Goal: Task Accomplishment & Management: Use online tool/utility

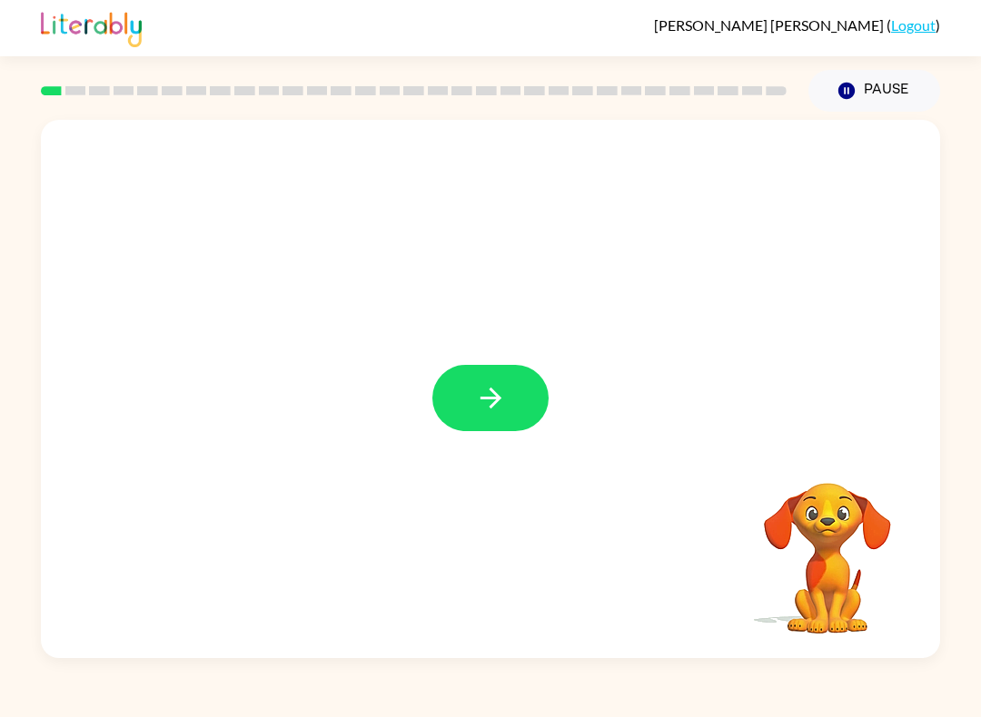
click at [477, 442] on div at bounding box center [490, 389] width 899 height 538
click at [520, 399] on button "button" at bounding box center [490, 398] width 116 height 66
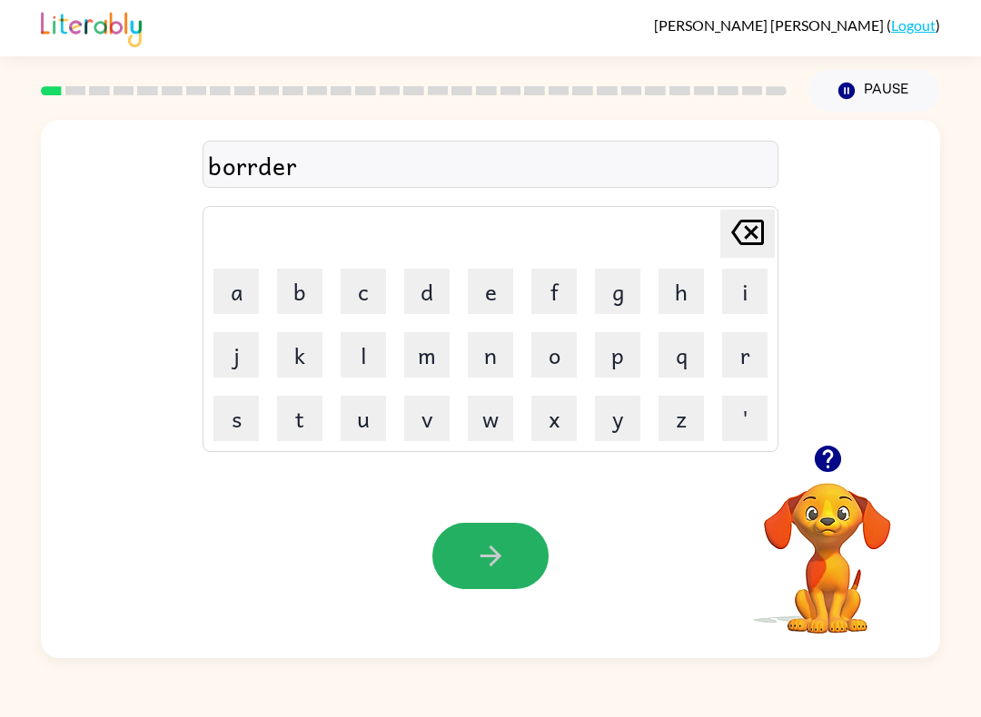
click at [484, 554] on icon "button" at bounding box center [491, 556] width 32 height 32
click at [232, 148] on div "grrond" at bounding box center [490, 165] width 565 height 38
click at [520, 550] on button "button" at bounding box center [490, 556] width 116 height 66
click at [522, 584] on button "button" at bounding box center [490, 556] width 116 height 66
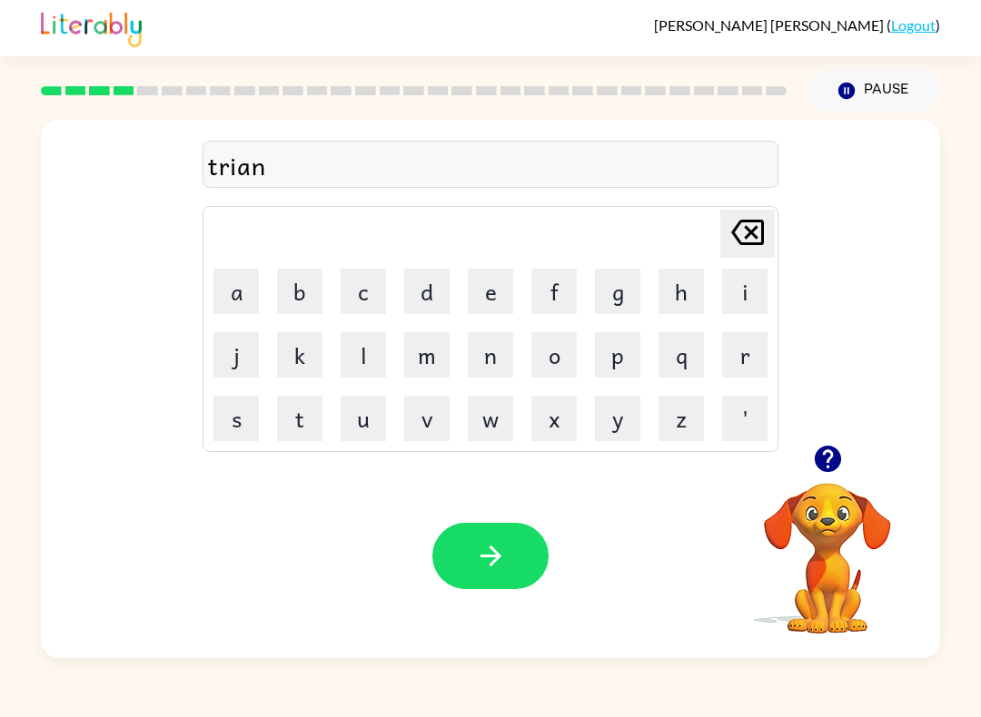
click at [466, 568] on button "button" at bounding box center [490, 556] width 116 height 66
click at [483, 586] on button "button" at bounding box center [490, 556] width 116 height 66
click at [511, 557] on button "button" at bounding box center [490, 556] width 116 height 66
click at [350, 412] on button "u" at bounding box center [362, 418] width 45 height 45
click at [1, 598] on div "pu Delete Delete last character input a b c d e f g h i j k l m n o p q r s t u…" at bounding box center [490, 385] width 981 height 547
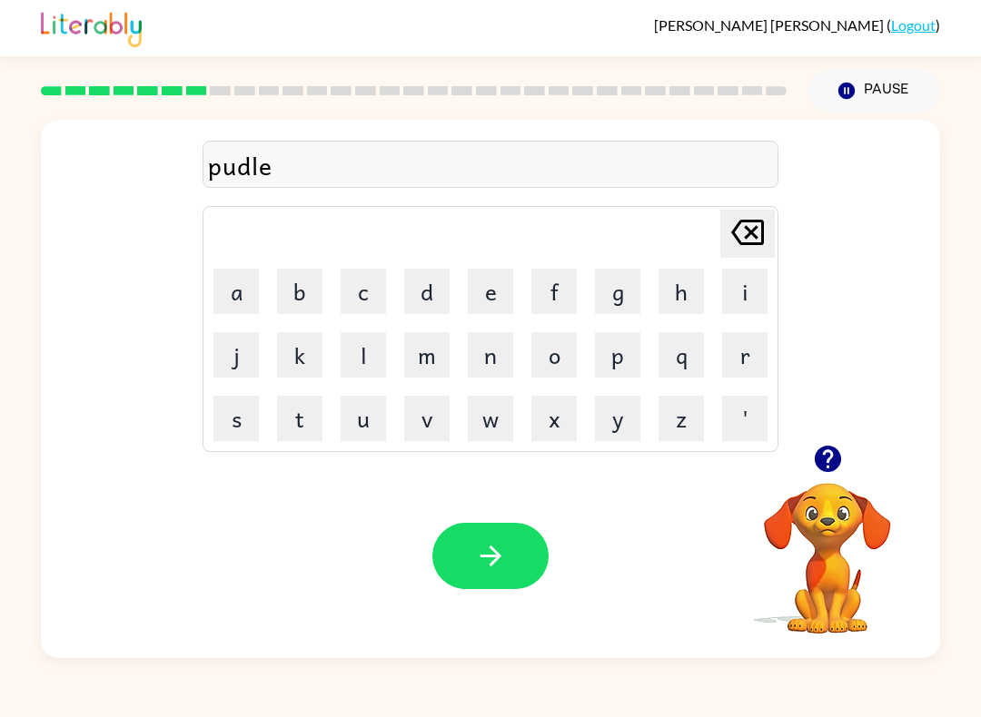
click at [519, 535] on button "button" at bounding box center [490, 556] width 116 height 66
click at [485, 545] on icon "button" at bounding box center [491, 556] width 32 height 32
click at [490, 541] on icon "button" at bounding box center [491, 556] width 32 height 32
click at [490, 529] on button "button" at bounding box center [490, 556] width 116 height 66
click at [522, 548] on button "button" at bounding box center [490, 556] width 116 height 66
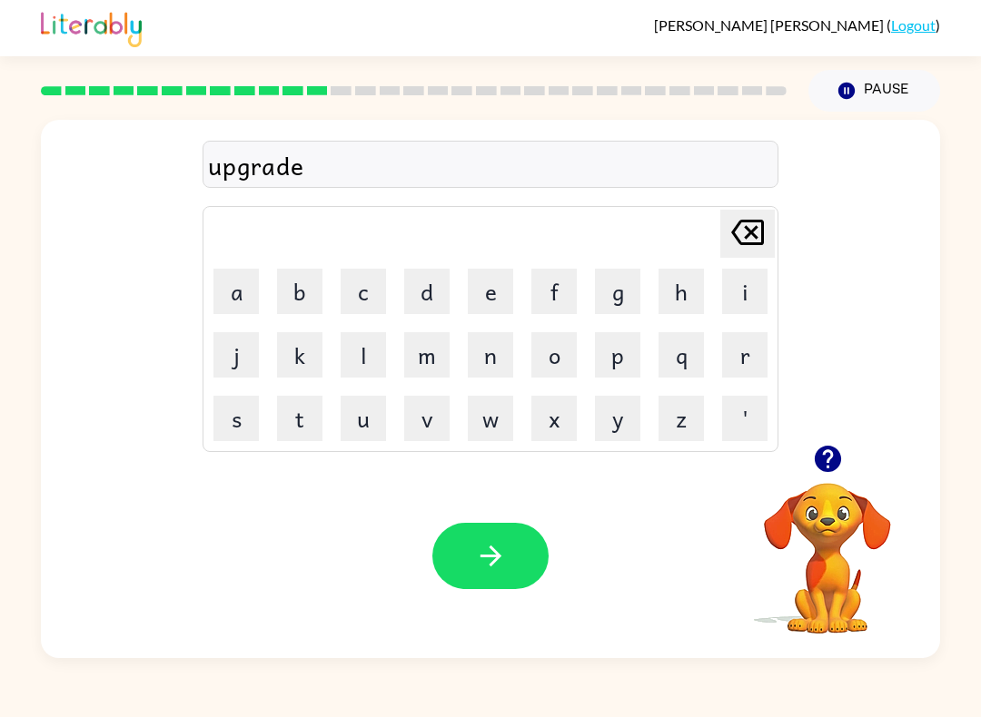
click at [469, 576] on button "button" at bounding box center [490, 556] width 116 height 66
click at [490, 559] on icon "button" at bounding box center [491, 556] width 32 height 32
click at [528, 565] on button "button" at bounding box center [490, 556] width 116 height 66
click at [509, 584] on button "button" at bounding box center [490, 556] width 116 height 66
click at [825, 469] on icon "button" at bounding box center [827, 459] width 26 height 26
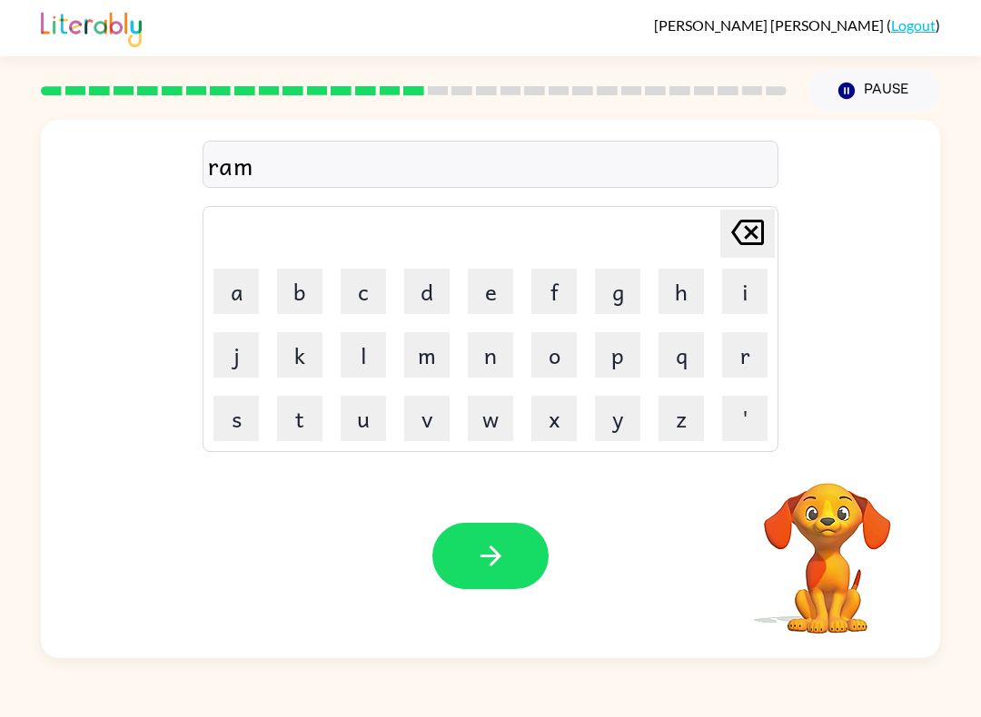
click at [502, 621] on div "Your browser must support playing .mp4 files to use Literably. Please try using…" at bounding box center [490, 556] width 899 height 204
click at [528, 560] on button "button" at bounding box center [490, 556] width 116 height 66
click at [484, 589] on button "button" at bounding box center [490, 556] width 116 height 66
click at [533, 606] on div "Your browser must support playing .mp4 files to use Literably. Please try using…" at bounding box center [490, 556] width 899 height 204
click at [487, 543] on icon "button" at bounding box center [491, 556] width 32 height 32
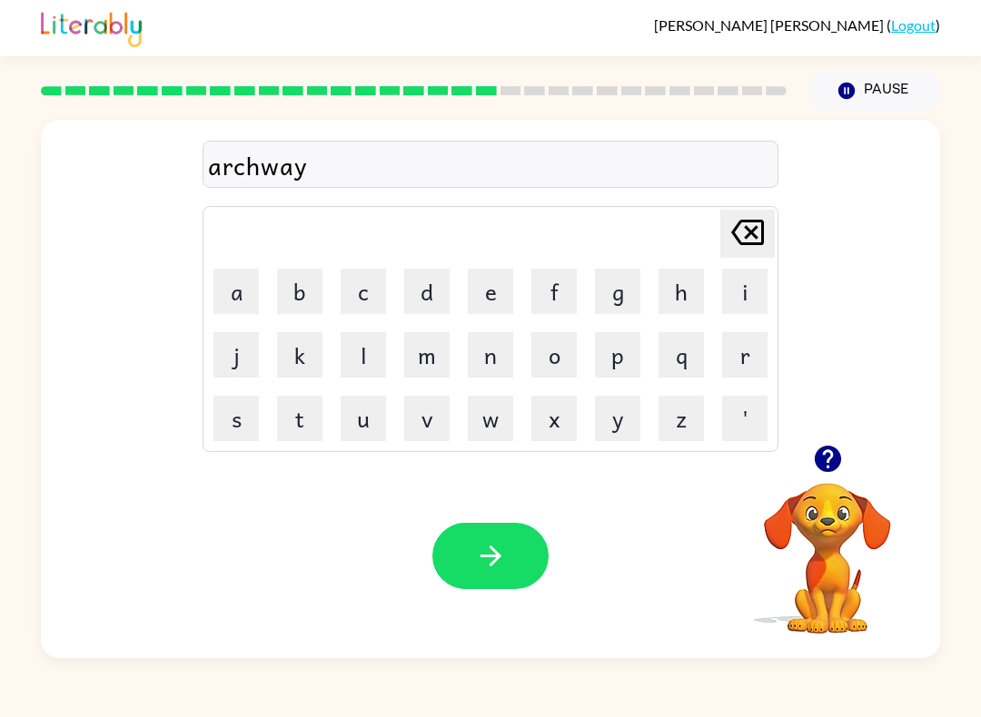
click at [487, 562] on icon "button" at bounding box center [491, 556] width 32 height 32
click at [814, 461] on icon "button" at bounding box center [828, 459] width 32 height 32
click at [498, 554] on icon "button" at bounding box center [491, 556] width 32 height 32
click at [529, 548] on button "button" at bounding box center [490, 556] width 116 height 66
click at [488, 537] on button "button" at bounding box center [490, 556] width 116 height 66
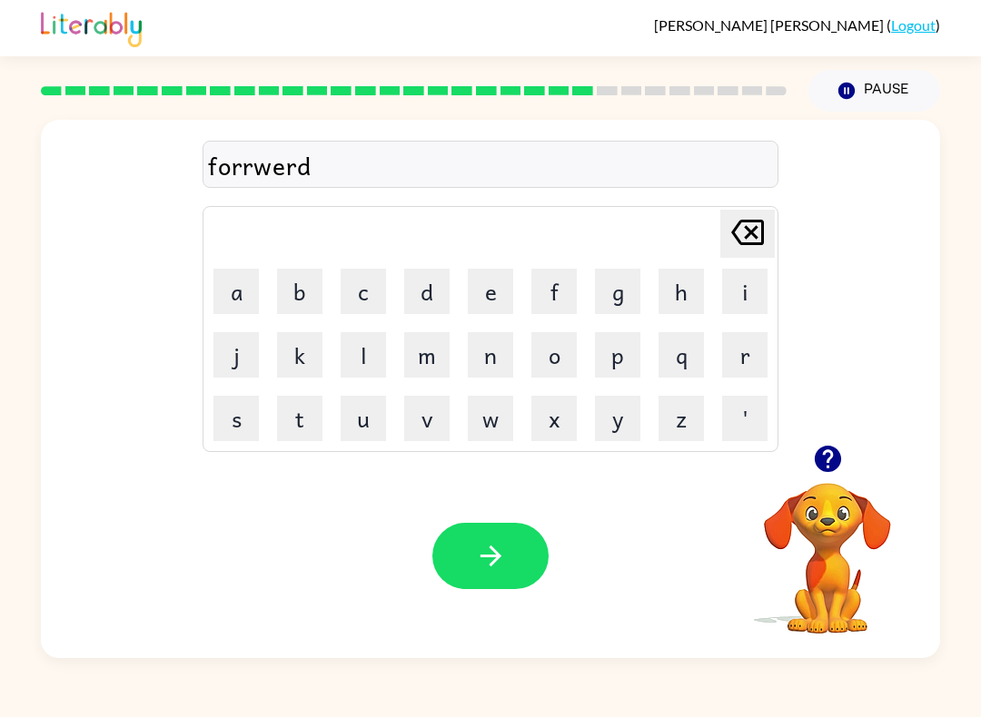
click at [508, 574] on button "button" at bounding box center [490, 556] width 116 height 66
click at [492, 562] on icon "button" at bounding box center [491, 556] width 32 height 32
click at [487, 561] on icon "button" at bounding box center [491, 556] width 32 height 32
click at [485, 576] on button "button" at bounding box center [490, 556] width 116 height 66
click at [509, 519] on div "Your browser must support playing .mp4 files to use Literably. Please try using…" at bounding box center [490, 556] width 899 height 204
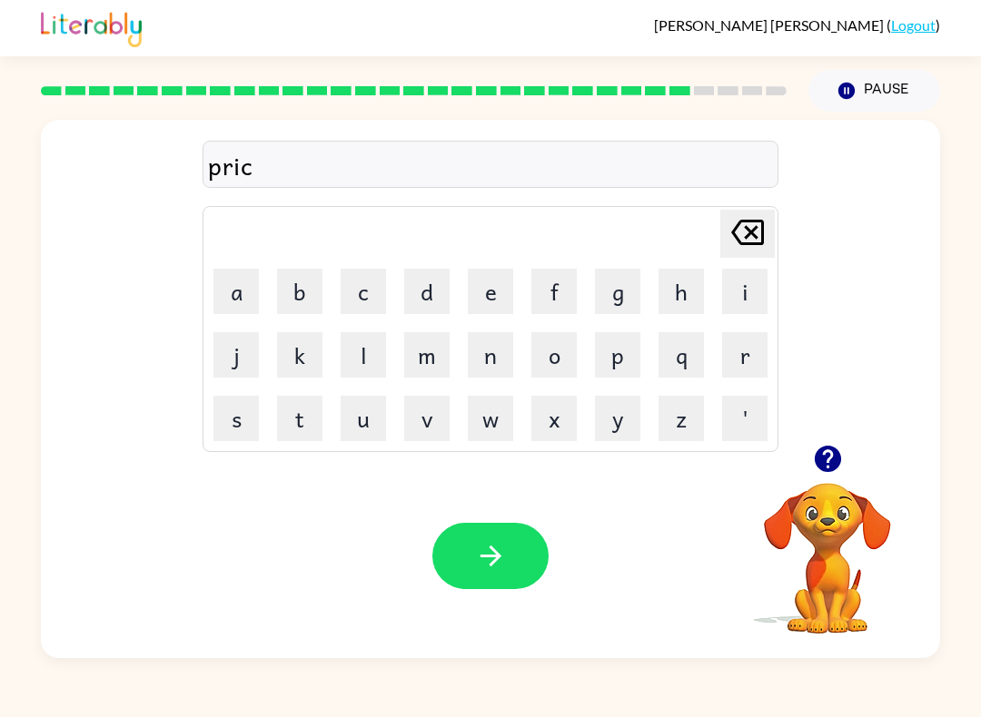
click at [475, 563] on icon "button" at bounding box center [491, 556] width 32 height 32
click at [468, 568] on button "button" at bounding box center [490, 556] width 116 height 66
click at [528, 560] on button "button" at bounding box center [490, 556] width 116 height 66
click at [509, 582] on button "button" at bounding box center [490, 556] width 116 height 66
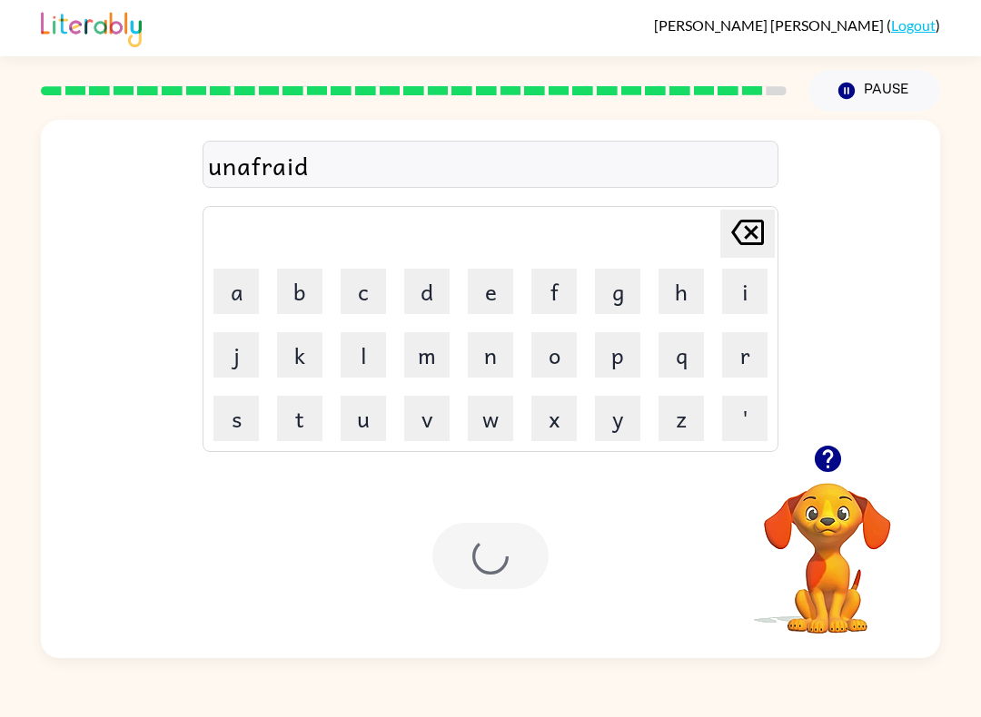
click at [508, 582] on div at bounding box center [490, 556] width 116 height 66
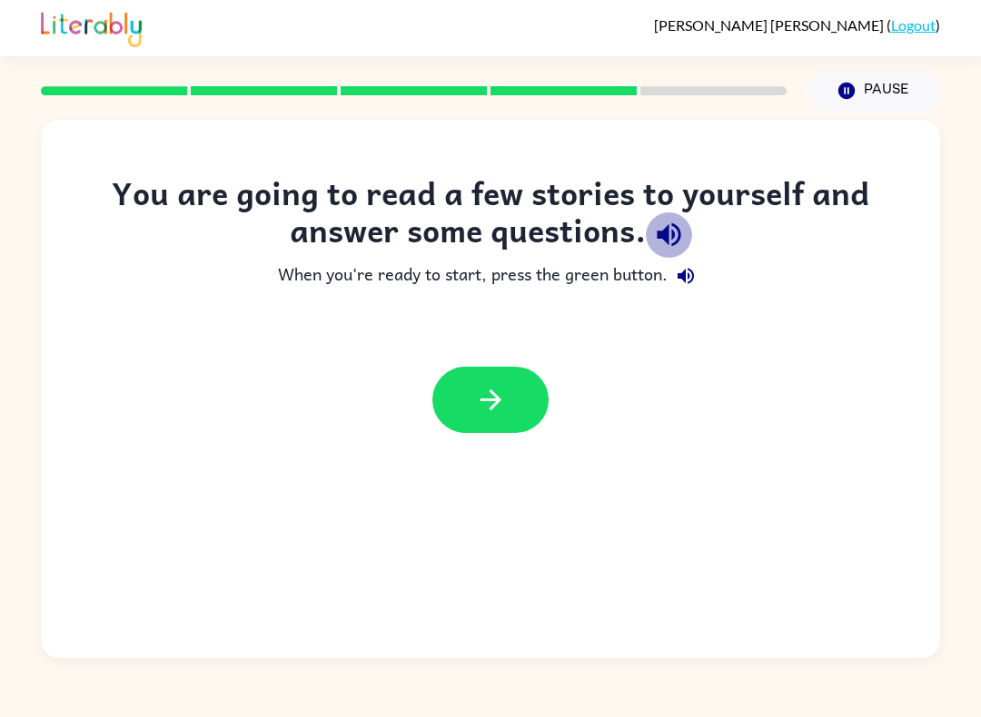
click at [647, 236] on button "button" at bounding box center [669, 235] width 46 height 46
click at [687, 267] on icon "button" at bounding box center [686, 276] width 22 height 22
click at [378, 436] on div at bounding box center [490, 400] width 899 height 103
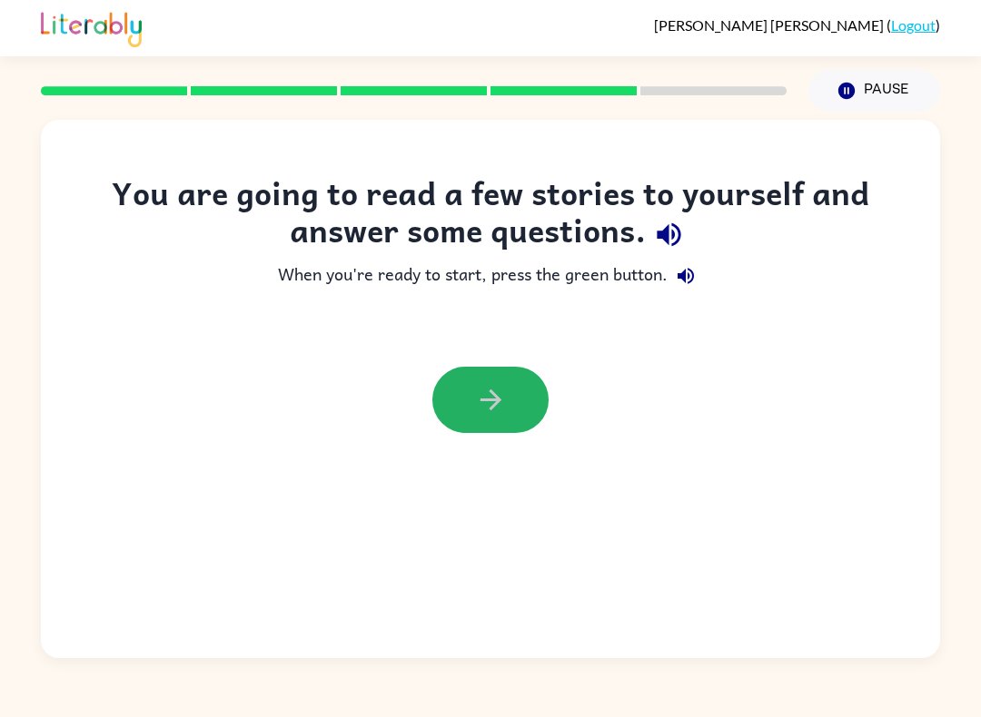
click at [483, 399] on icon "button" at bounding box center [491, 400] width 32 height 32
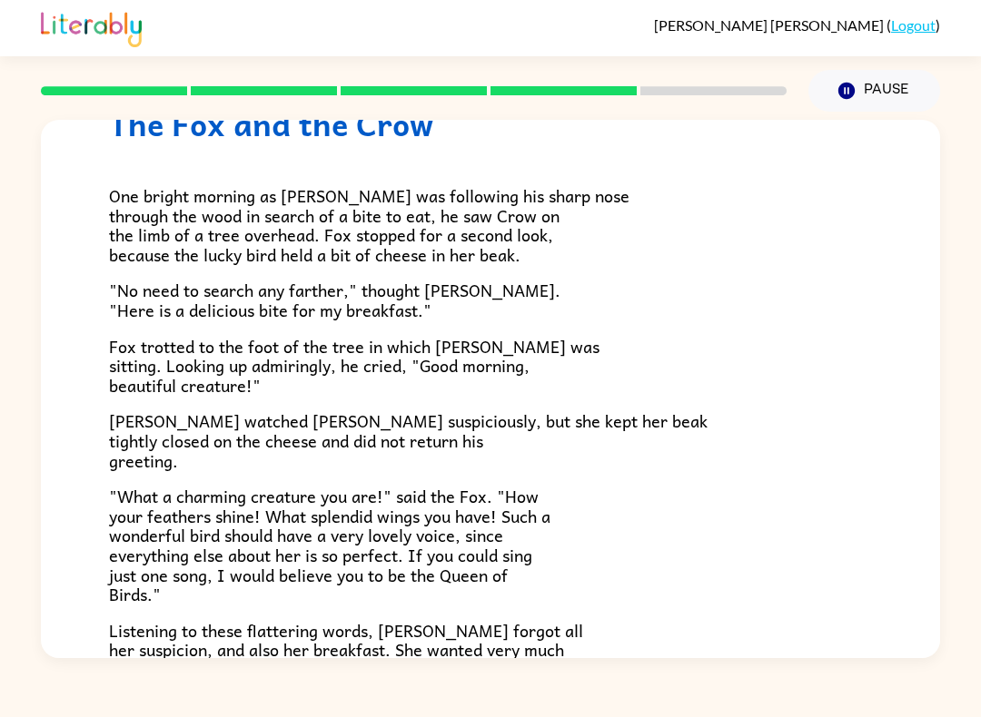
scroll to position [84, 0]
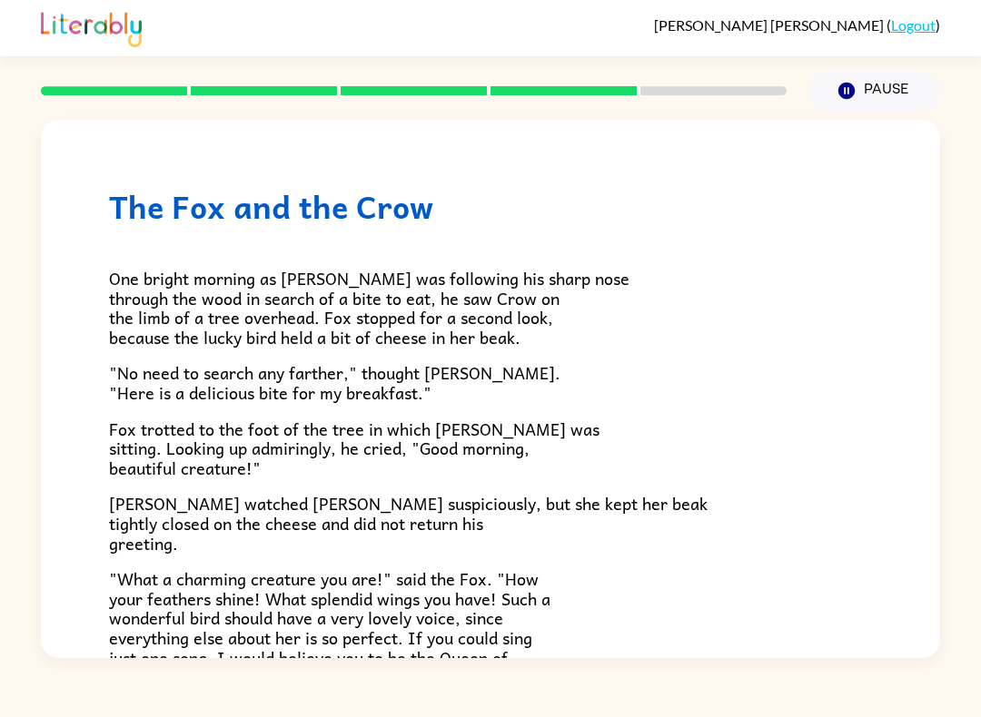
click at [7, 670] on div "Hallie Clark ( Logout ) Pause Pause The Fox and the Crow One bright morning as …" at bounding box center [490, 358] width 981 height 717
click at [466, 656] on span ""What a charming creature you are!" said the Fox. "How your feathers shine! Wha…" at bounding box center [329, 628] width 441 height 124
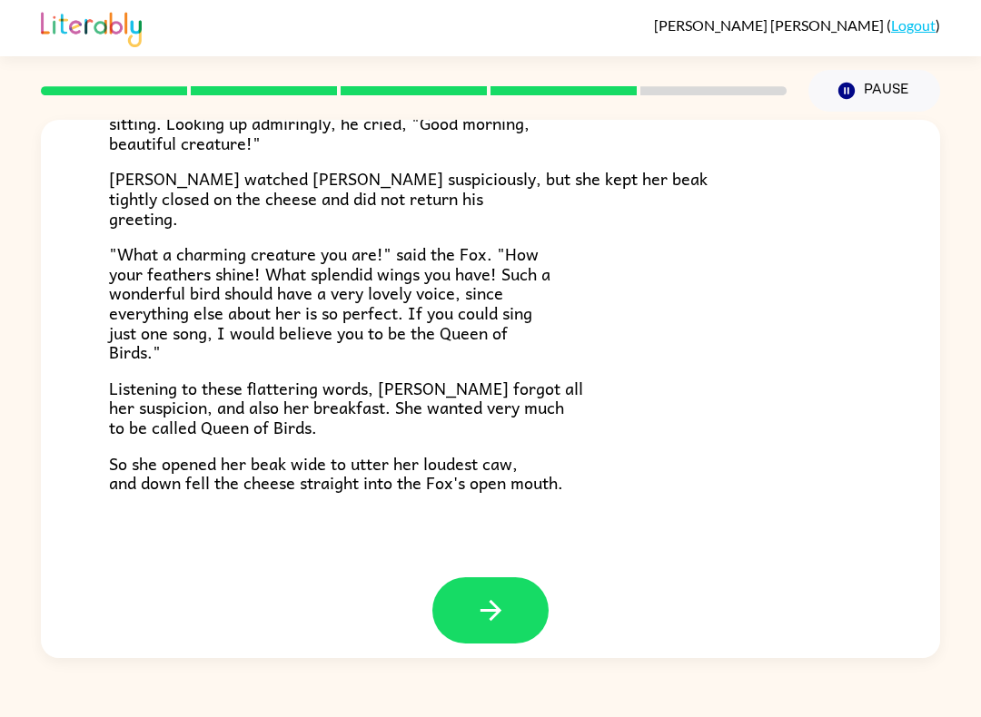
scroll to position [324, 0]
click at [477, 596] on icon "button" at bounding box center [491, 612] width 32 height 32
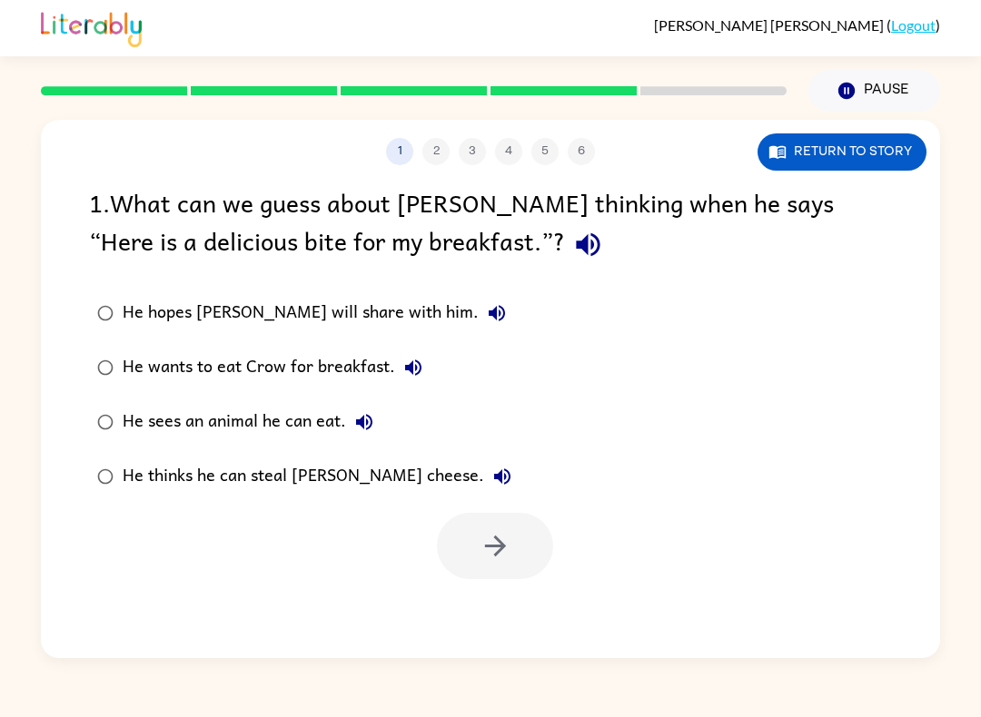
click at [281, 712] on div "Hallie Clark ( Logout ) Pause Pause 1 2 3 4 5 6 Return to story 1 . What can we…" at bounding box center [490, 358] width 981 height 717
click at [367, 430] on icon "button" at bounding box center [364, 422] width 16 height 16
click at [572, 233] on icon "button" at bounding box center [588, 245] width 32 height 32
click at [439, 128] on div "1 2 3 4 5 6 Return to story" at bounding box center [490, 142] width 899 height 45
click at [434, 144] on div "1 2 3 4 5 6" at bounding box center [490, 151] width 899 height 27
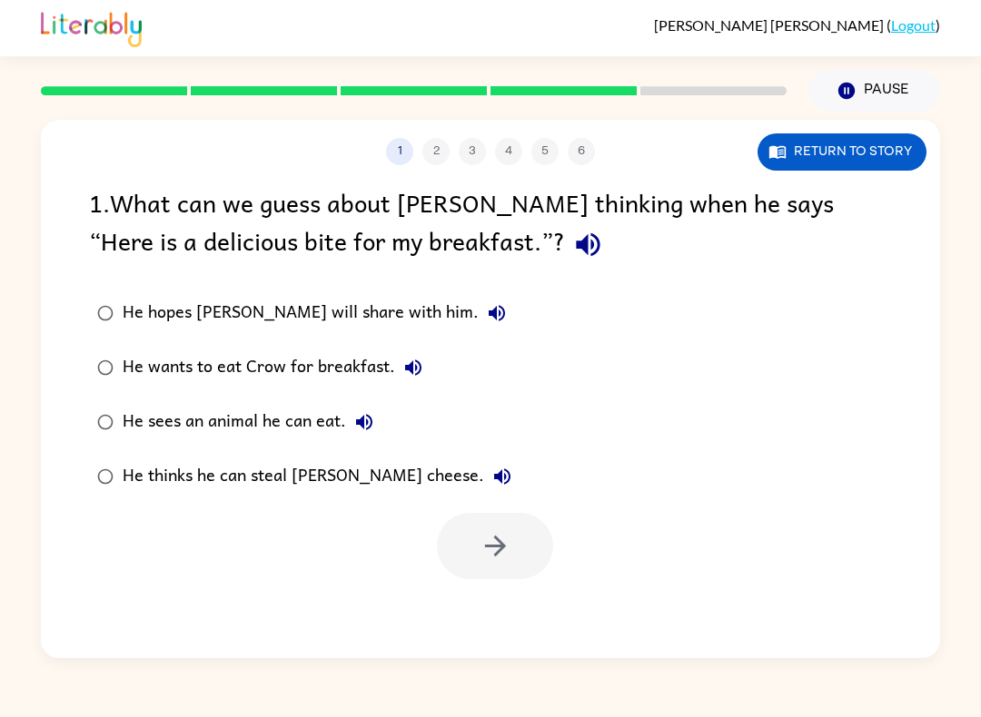
click at [433, 144] on div "1 2 3 4 5 6" at bounding box center [490, 151] width 899 height 27
click at [843, 163] on button "Return to story" at bounding box center [841, 151] width 169 height 37
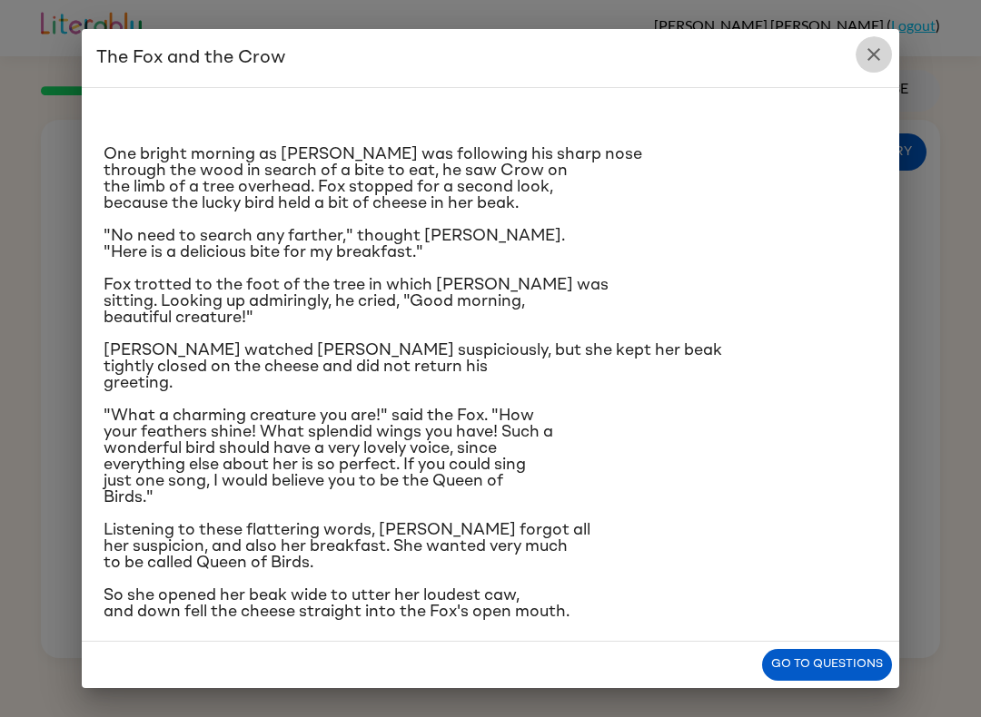
click at [878, 54] on icon "close" at bounding box center [874, 55] width 22 height 22
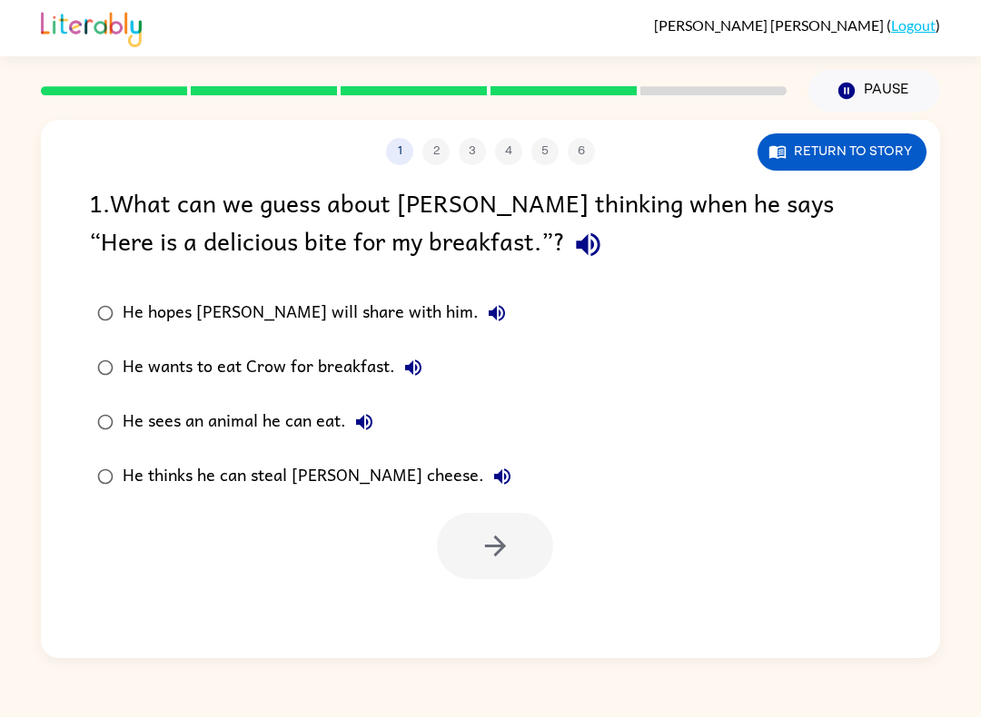
click at [905, 84] on button "Pause Pause" at bounding box center [874, 91] width 132 height 42
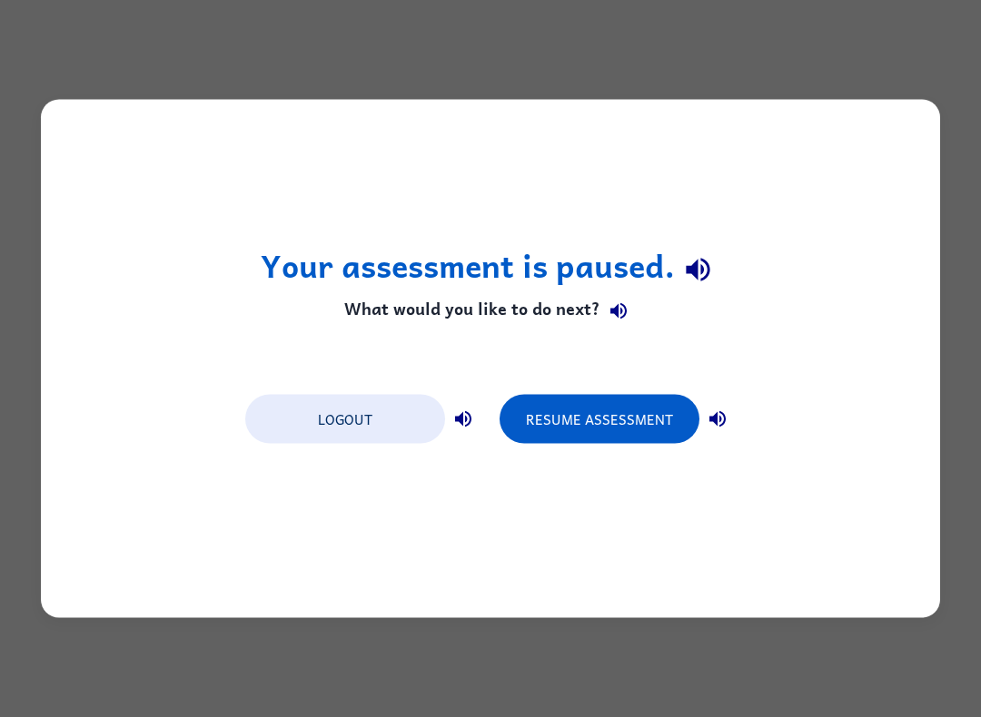
click at [913, 89] on div "Your assessment is paused. What would you like to do next? Logout Resume Assess…" at bounding box center [490, 358] width 981 height 717
click at [378, 407] on button "Logout" at bounding box center [345, 419] width 200 height 49
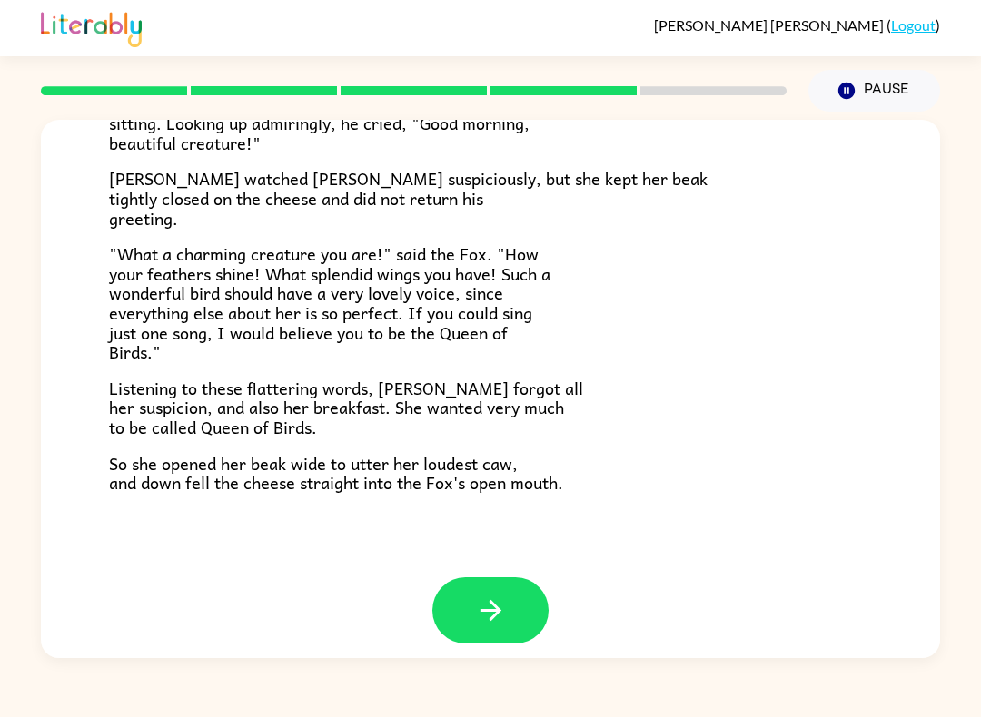
scroll to position [324, 0]
click at [978, 700] on div "[PERSON_NAME] ( Logout ) Pause Pause The Fox and the Crow One bright morning as…" at bounding box center [490, 358] width 981 height 717
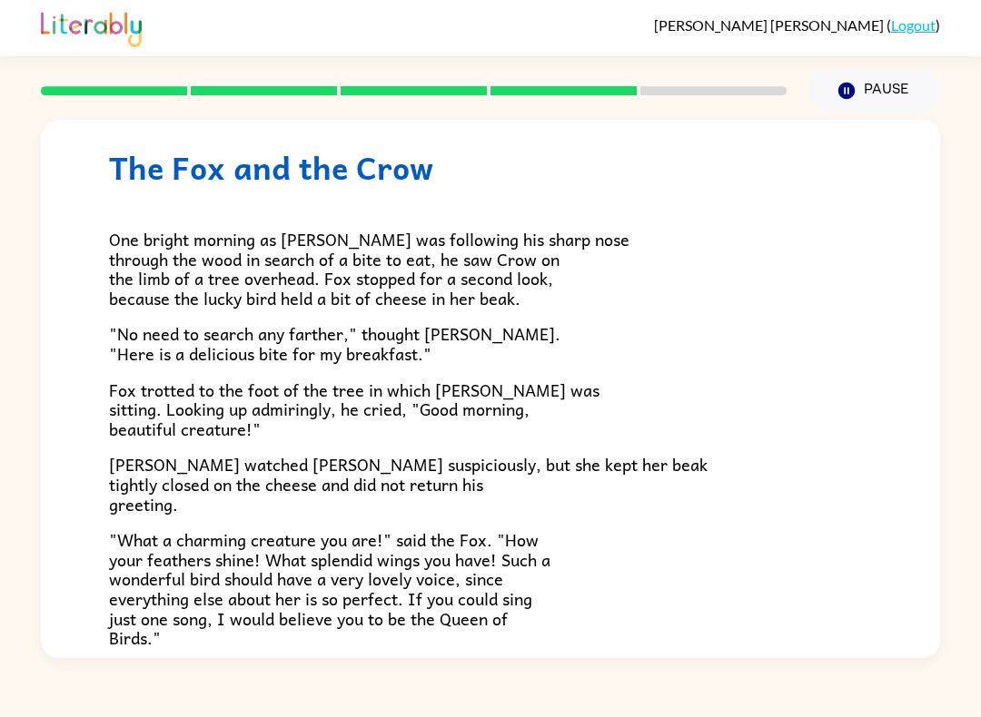
scroll to position [36, 0]
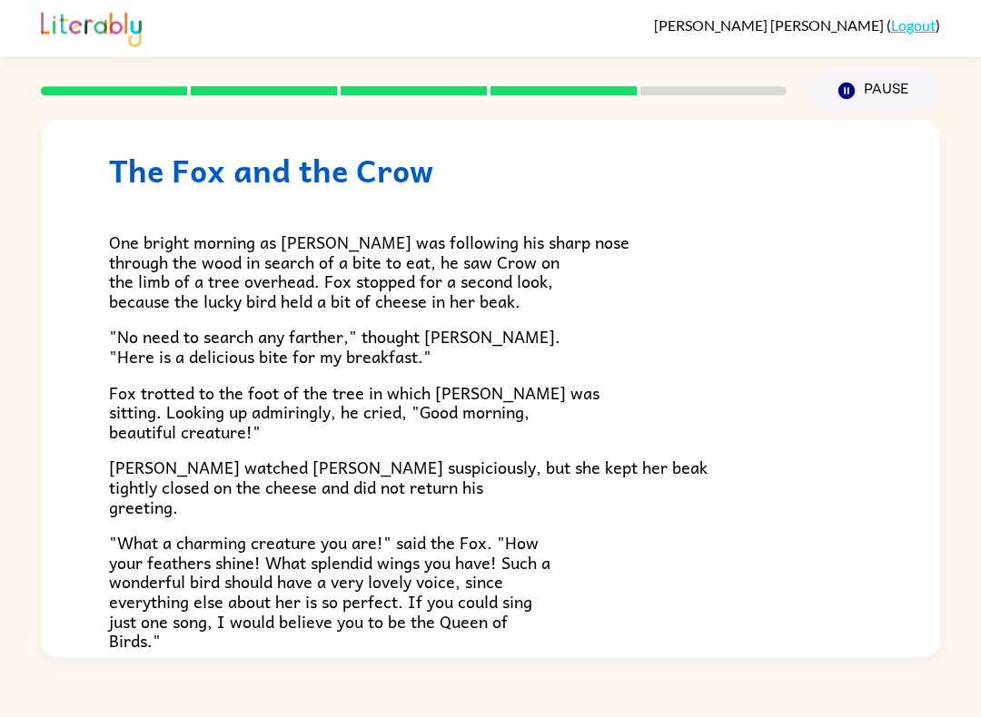
click at [0, 353] on div "The Fox and the Crow One bright morning as [PERSON_NAME] was following his shar…" at bounding box center [490, 385] width 981 height 547
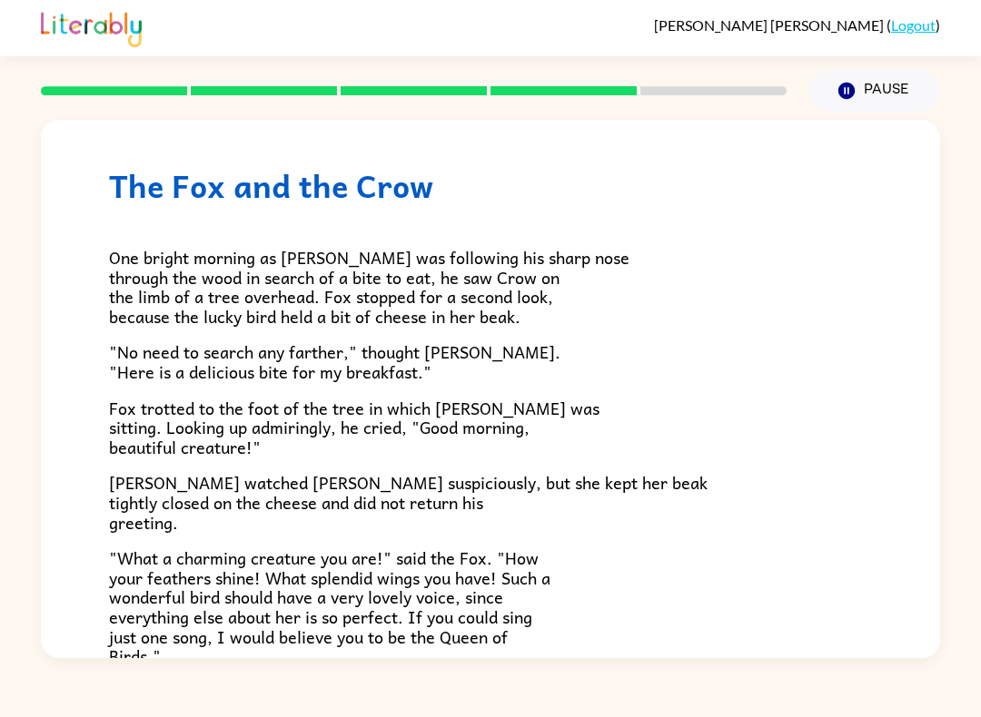
click at [939, 239] on div "The Fox and the Crow One bright morning as [PERSON_NAME] was following his shar…" at bounding box center [490, 490] width 899 height 782
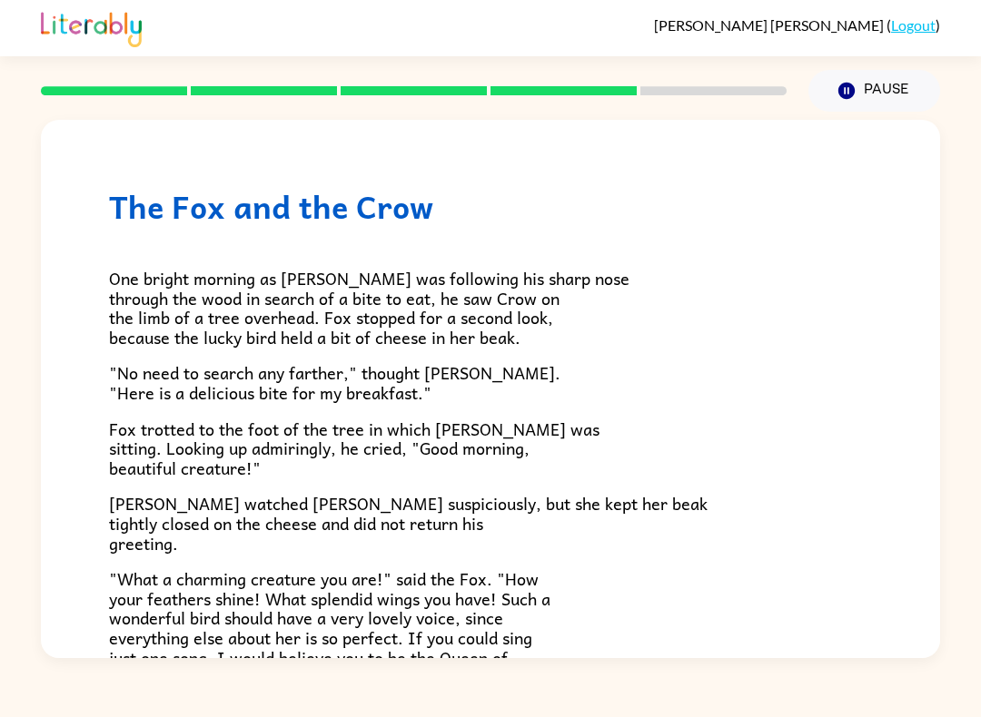
scroll to position [0, 0]
click at [888, 99] on button "Pause Pause" at bounding box center [874, 91] width 132 height 42
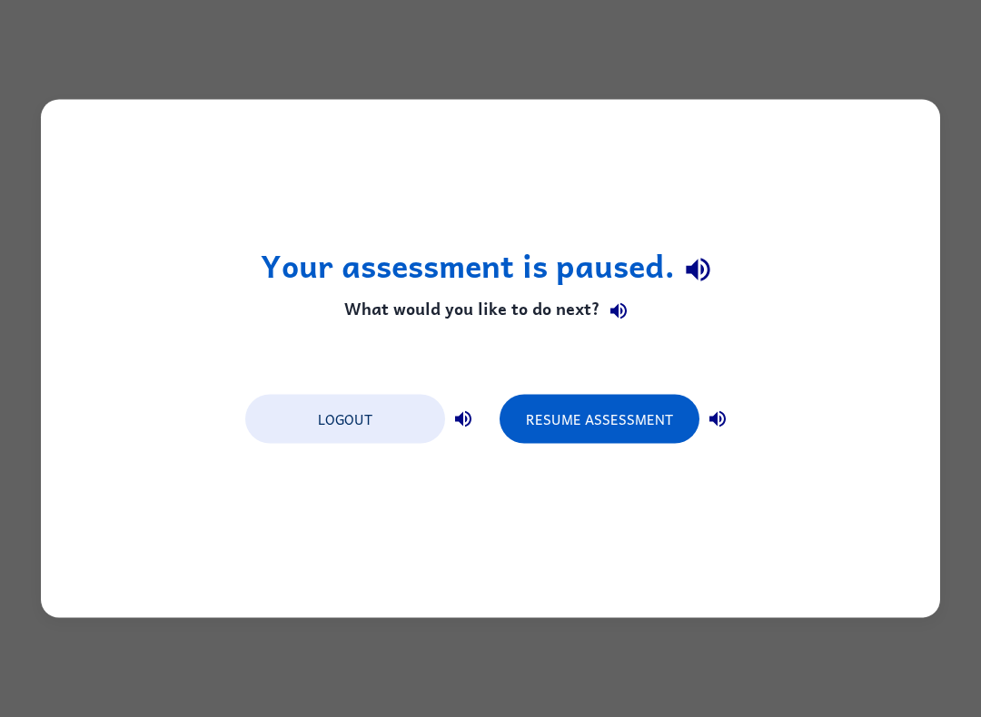
click at [291, 422] on button "Logout" at bounding box center [345, 419] width 200 height 49
